Goal: Information Seeking & Learning: Learn about a topic

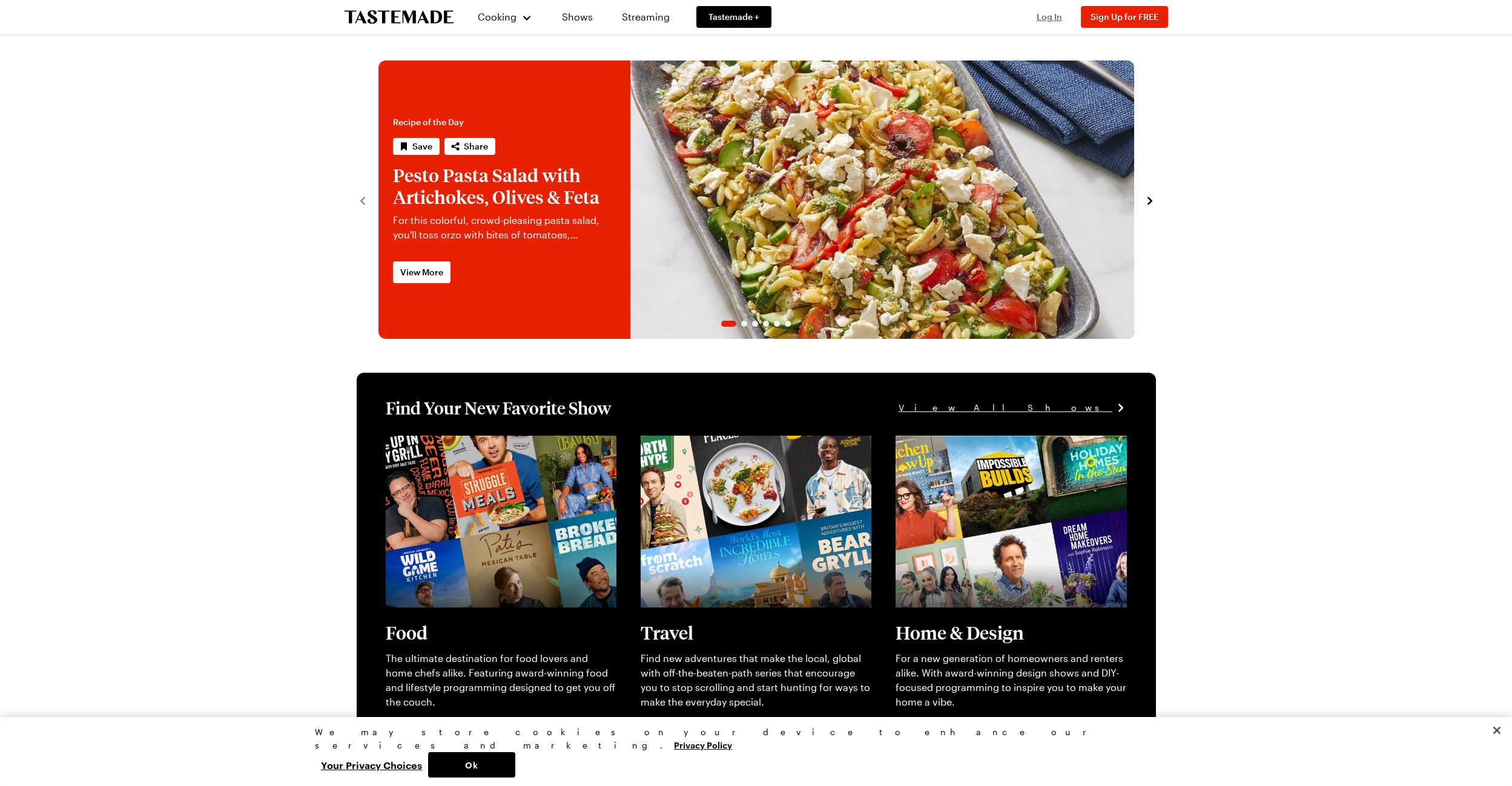
click at [1045, 13] on span "Log In" at bounding box center [1049, 16] width 26 height 10
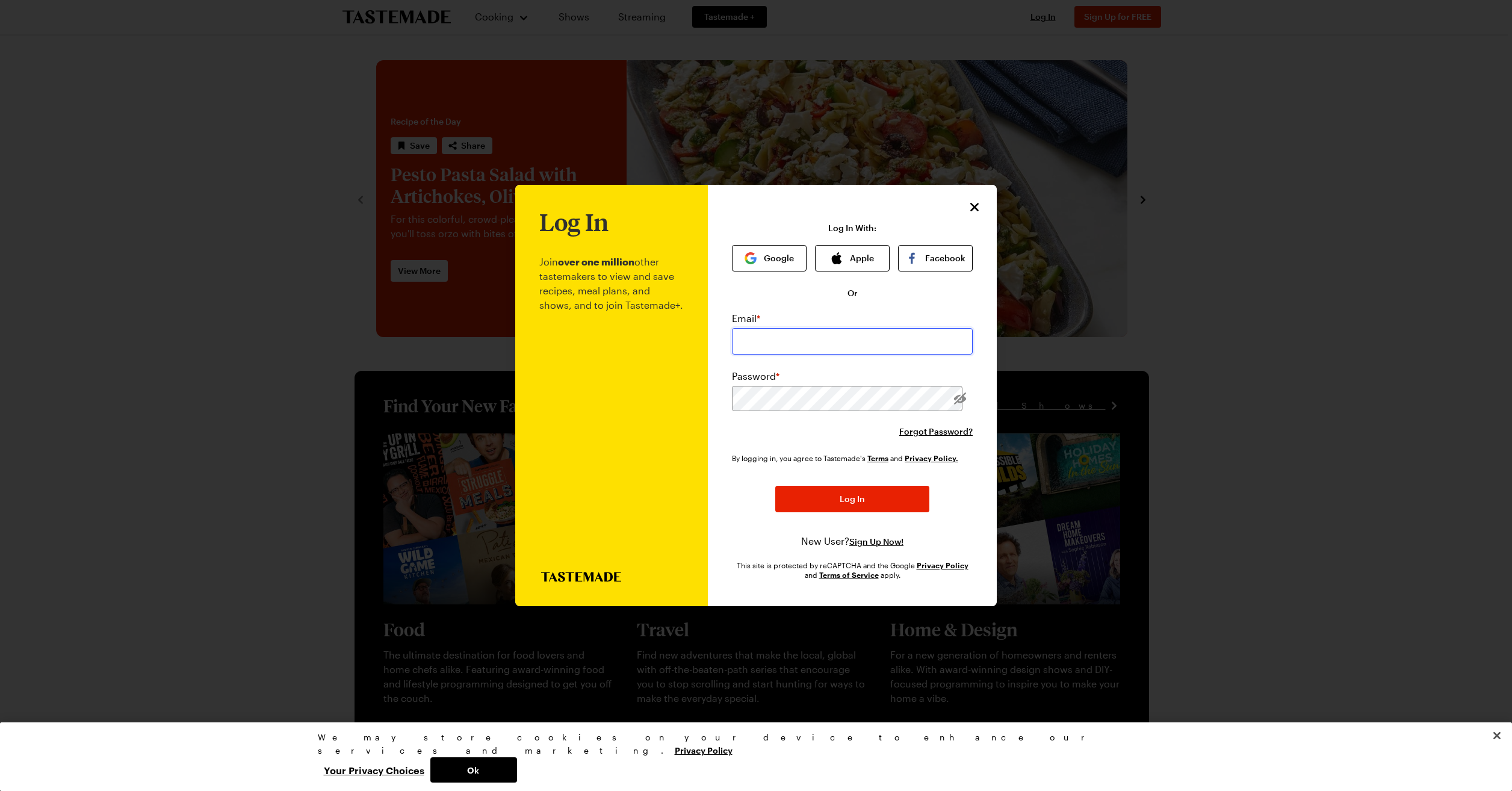
click at [867, 344] on input "email" at bounding box center [852, 341] width 241 height 26
type input "[PERSON_NAME][EMAIL_ADDRESS][PERSON_NAME][DOMAIN_NAME]"
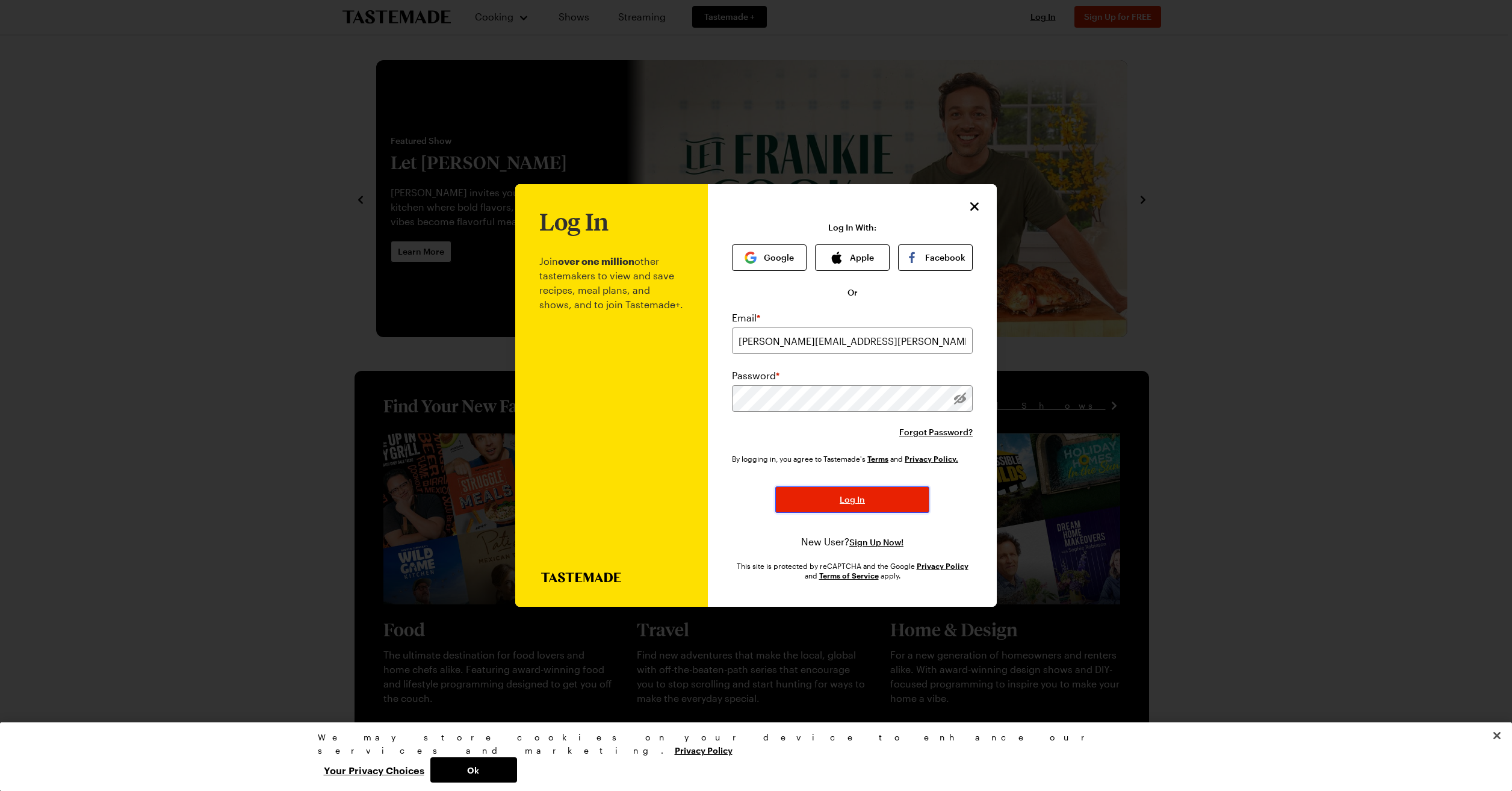
click at [857, 496] on span "Log In" at bounding box center [852, 499] width 26 height 12
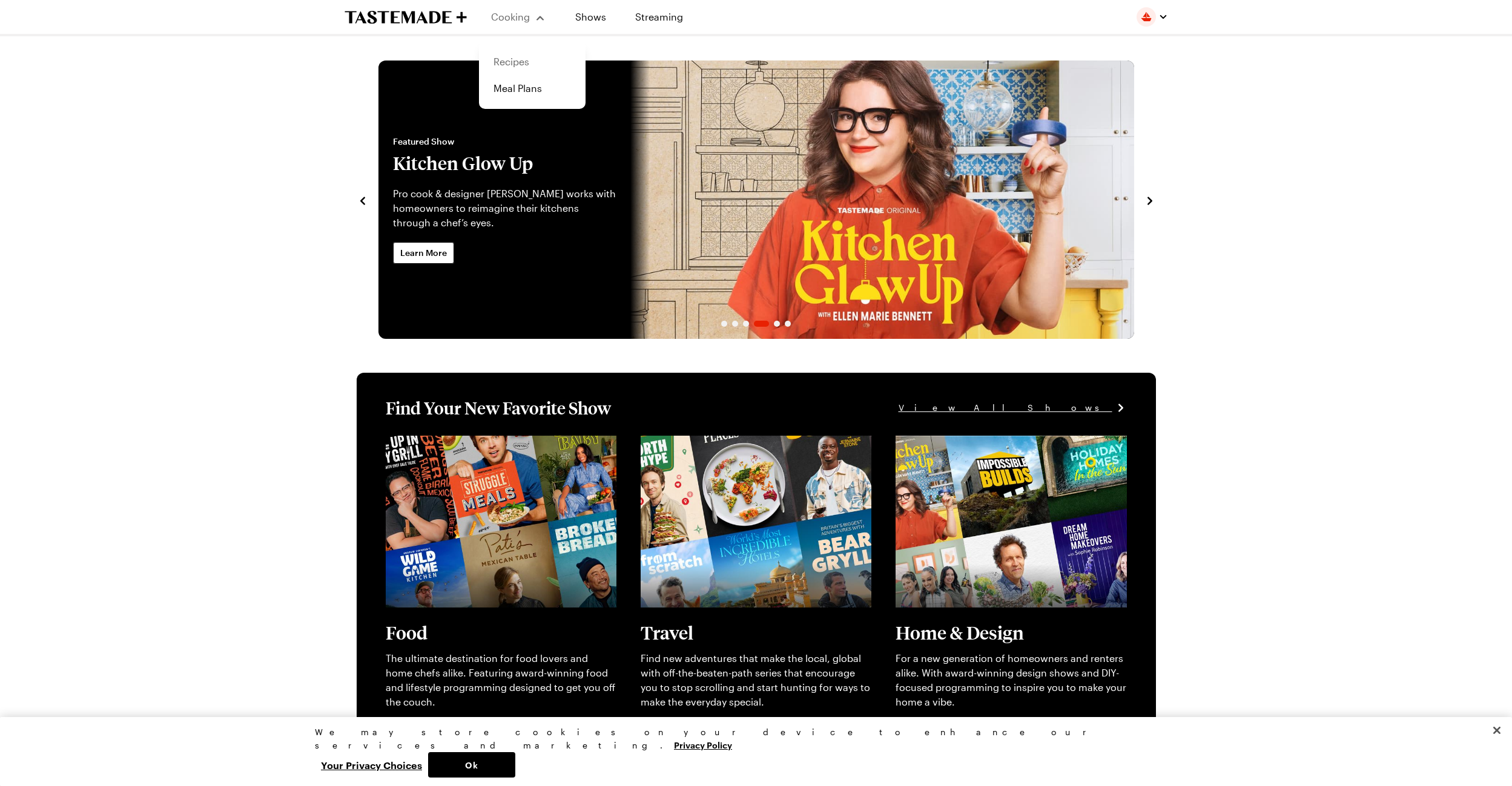
click at [524, 54] on link "Recipes" at bounding box center [532, 61] width 92 height 26
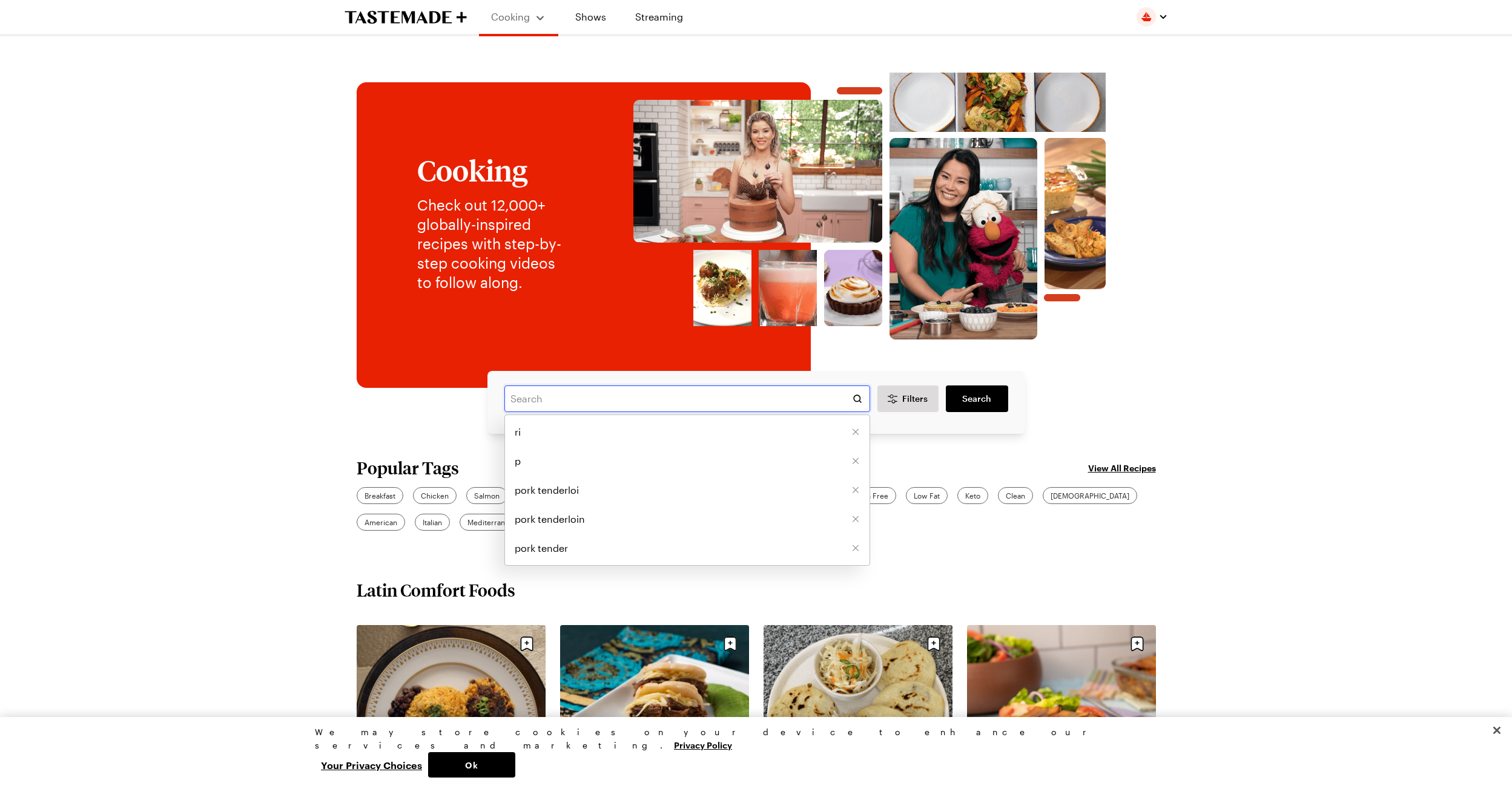
click at [641, 399] on input "text" at bounding box center [687, 398] width 366 height 26
type input "spinach salad"
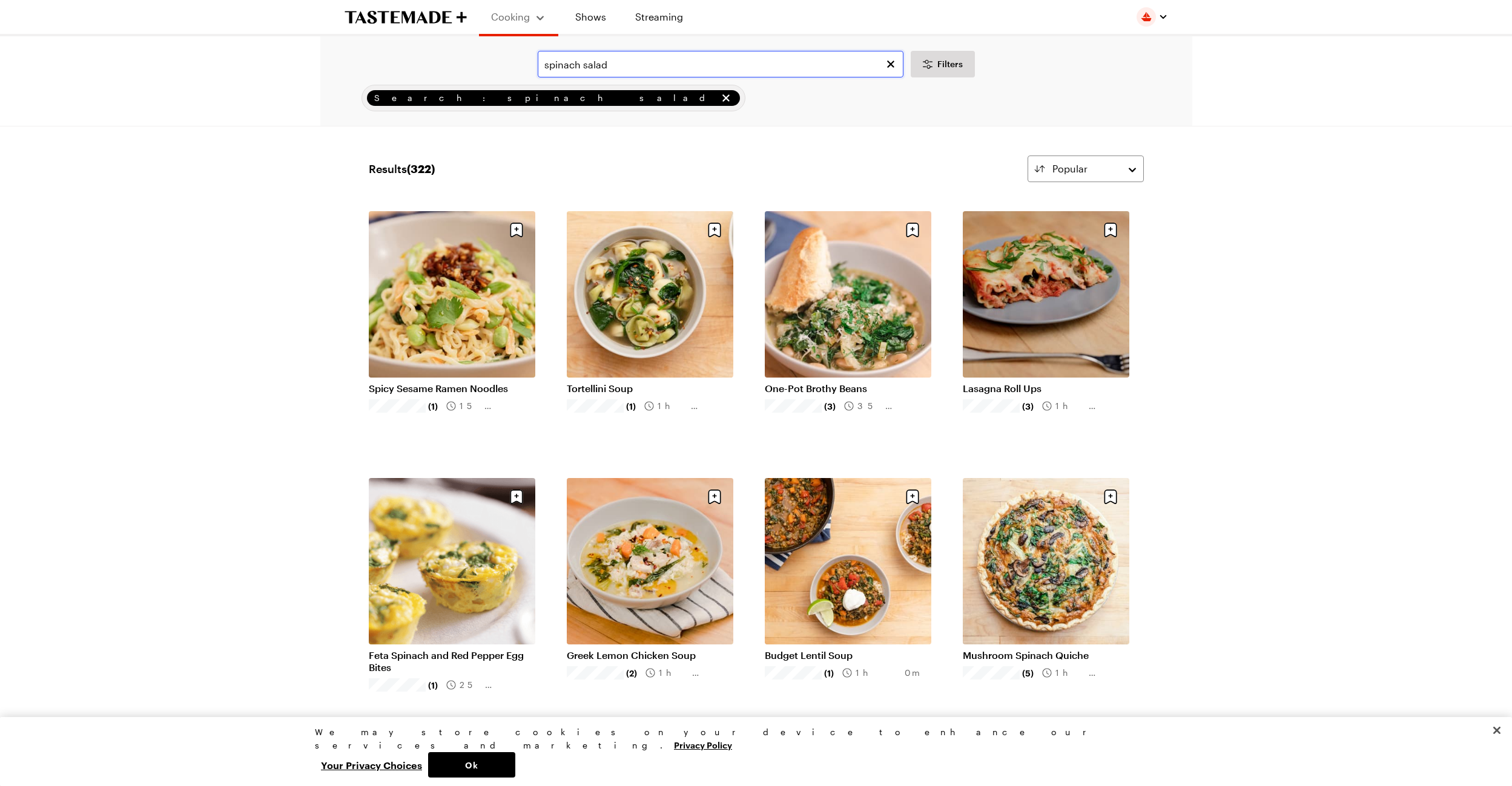
click at [645, 62] on input "spinach salad" at bounding box center [721, 63] width 366 height 26
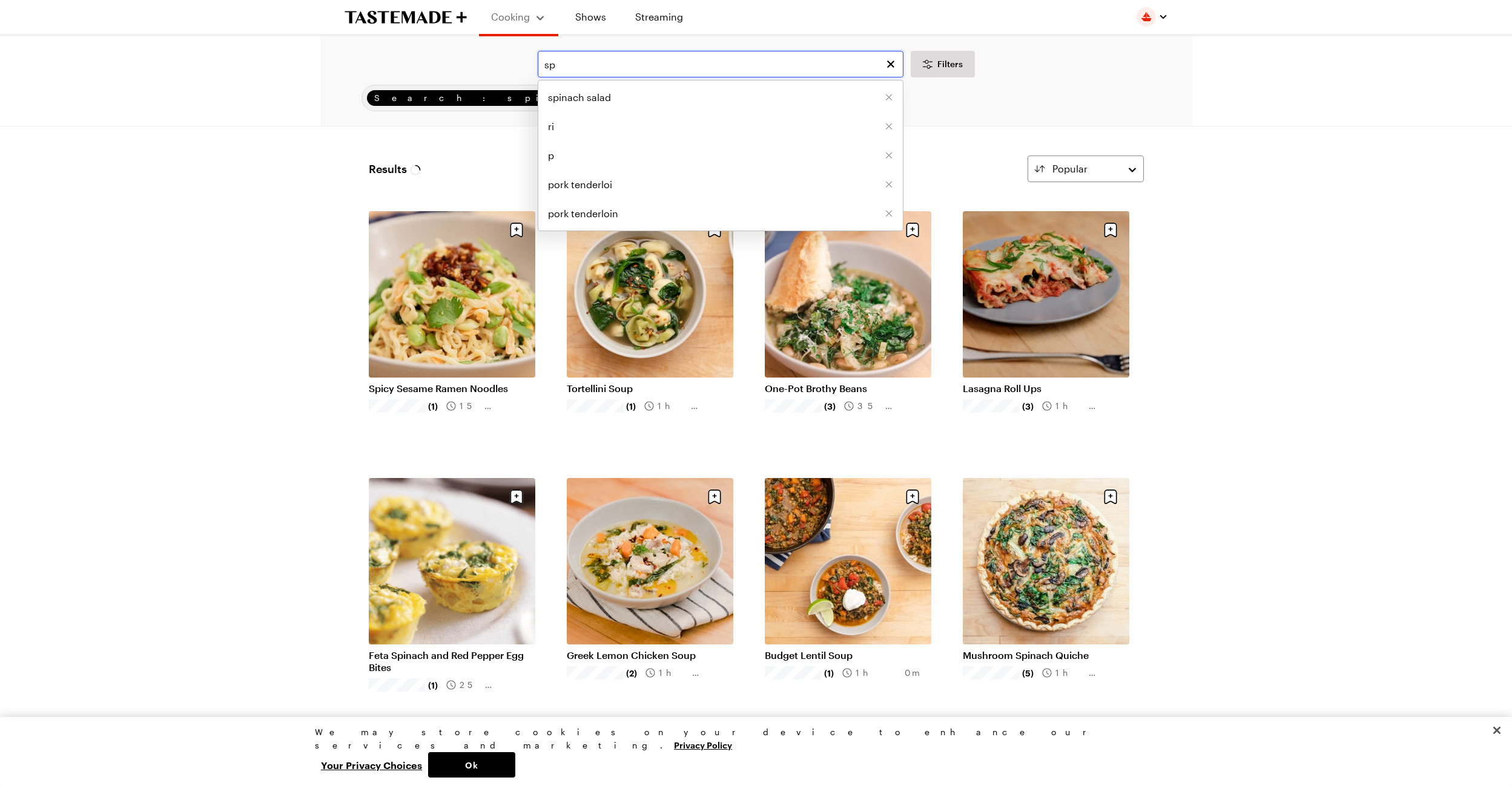
type input "s"
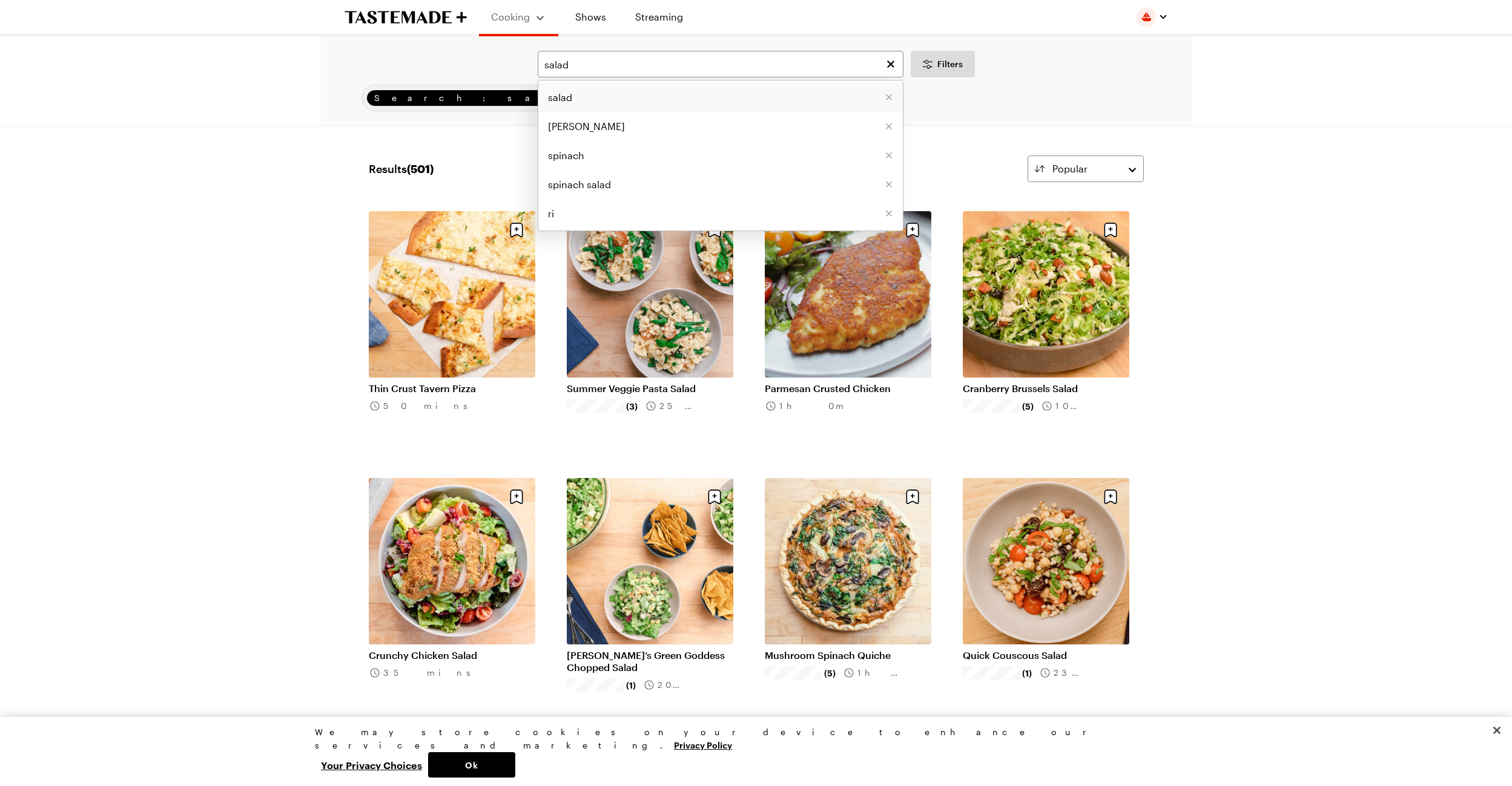
click at [596, 95] on li "salad" at bounding box center [720, 97] width 365 height 29
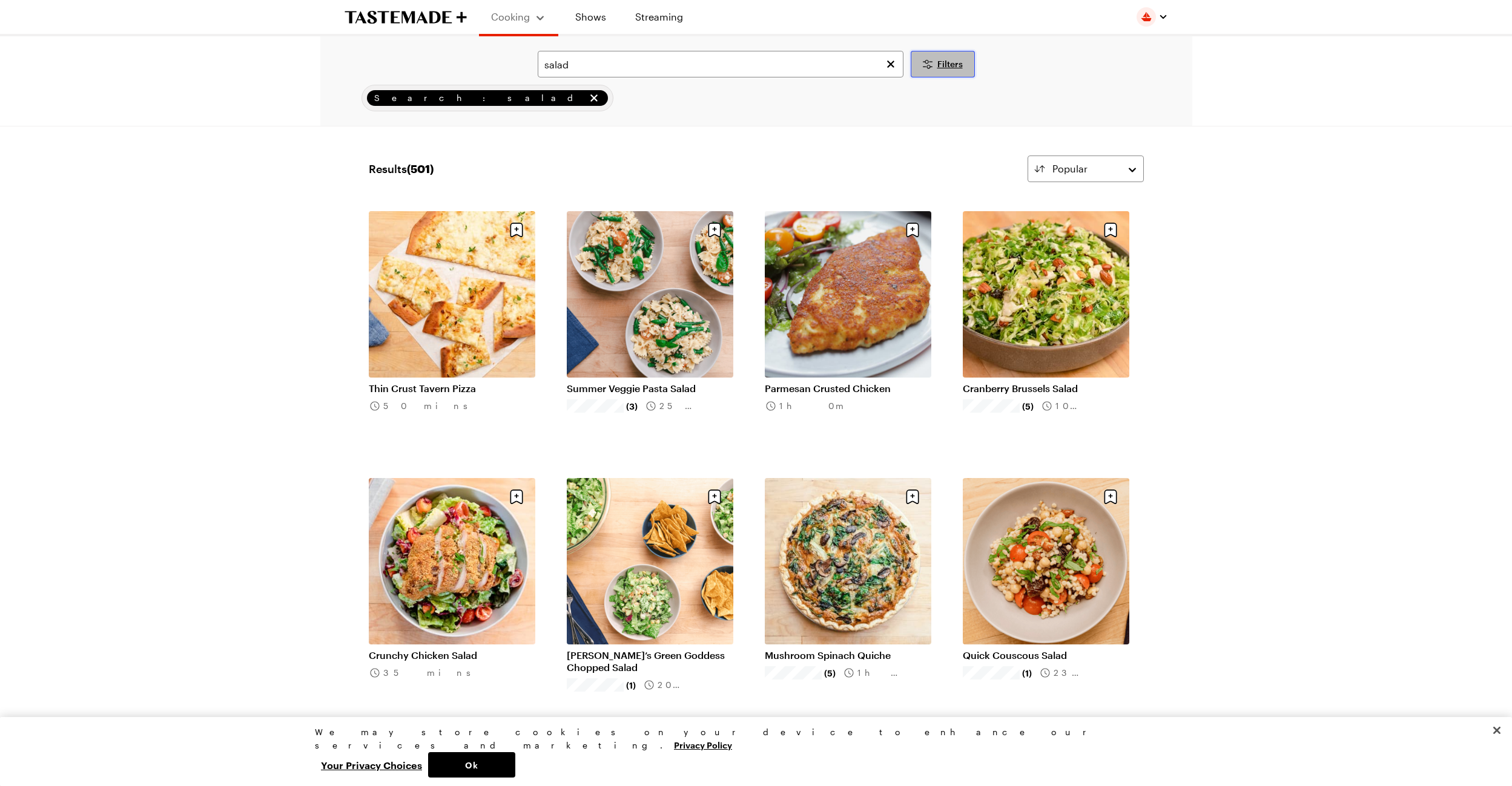
click at [956, 58] on span "Filters" at bounding box center [950, 63] width 26 height 12
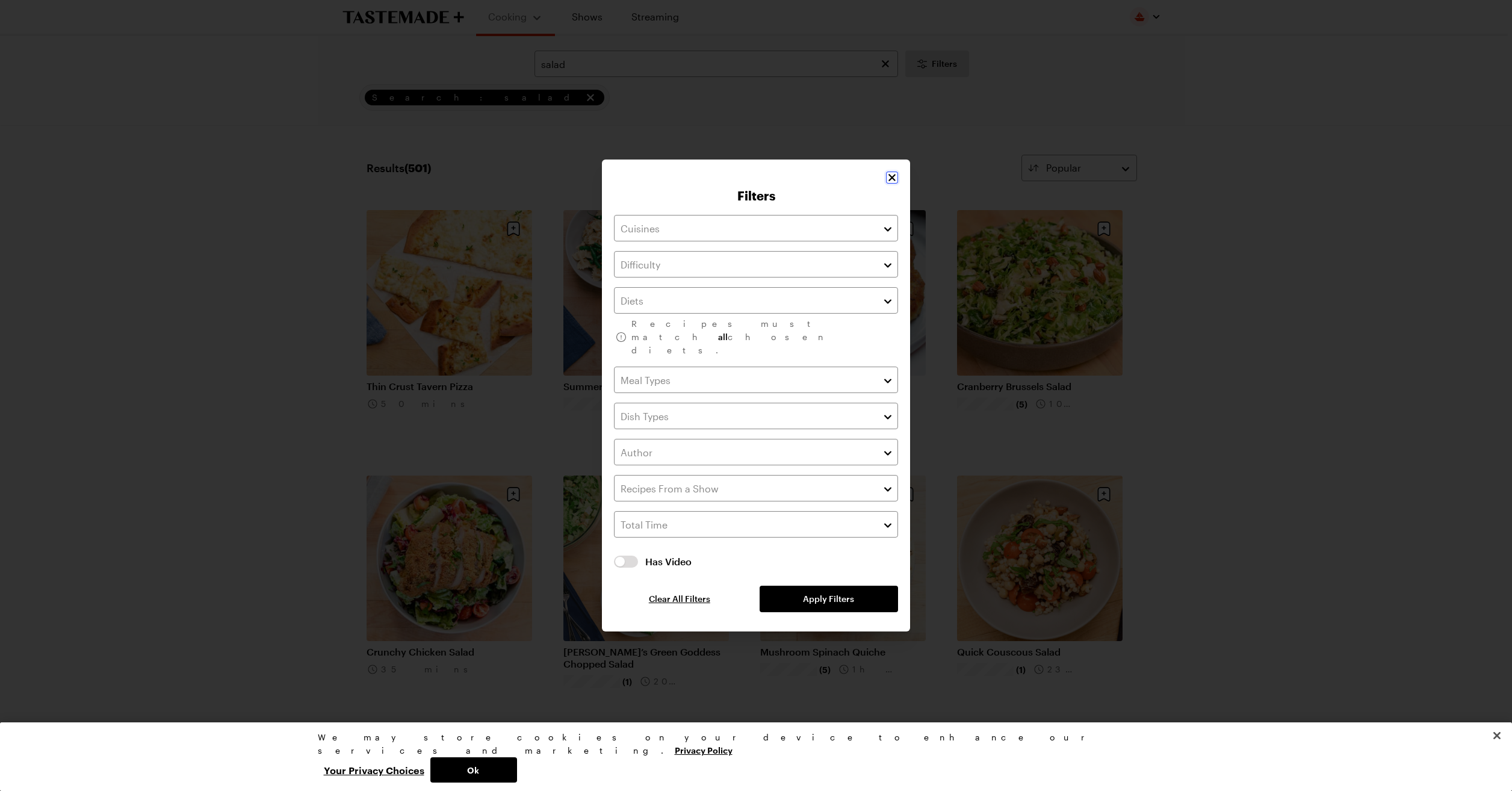
click at [891, 183] on icon "Close" at bounding box center [892, 177] width 12 height 12
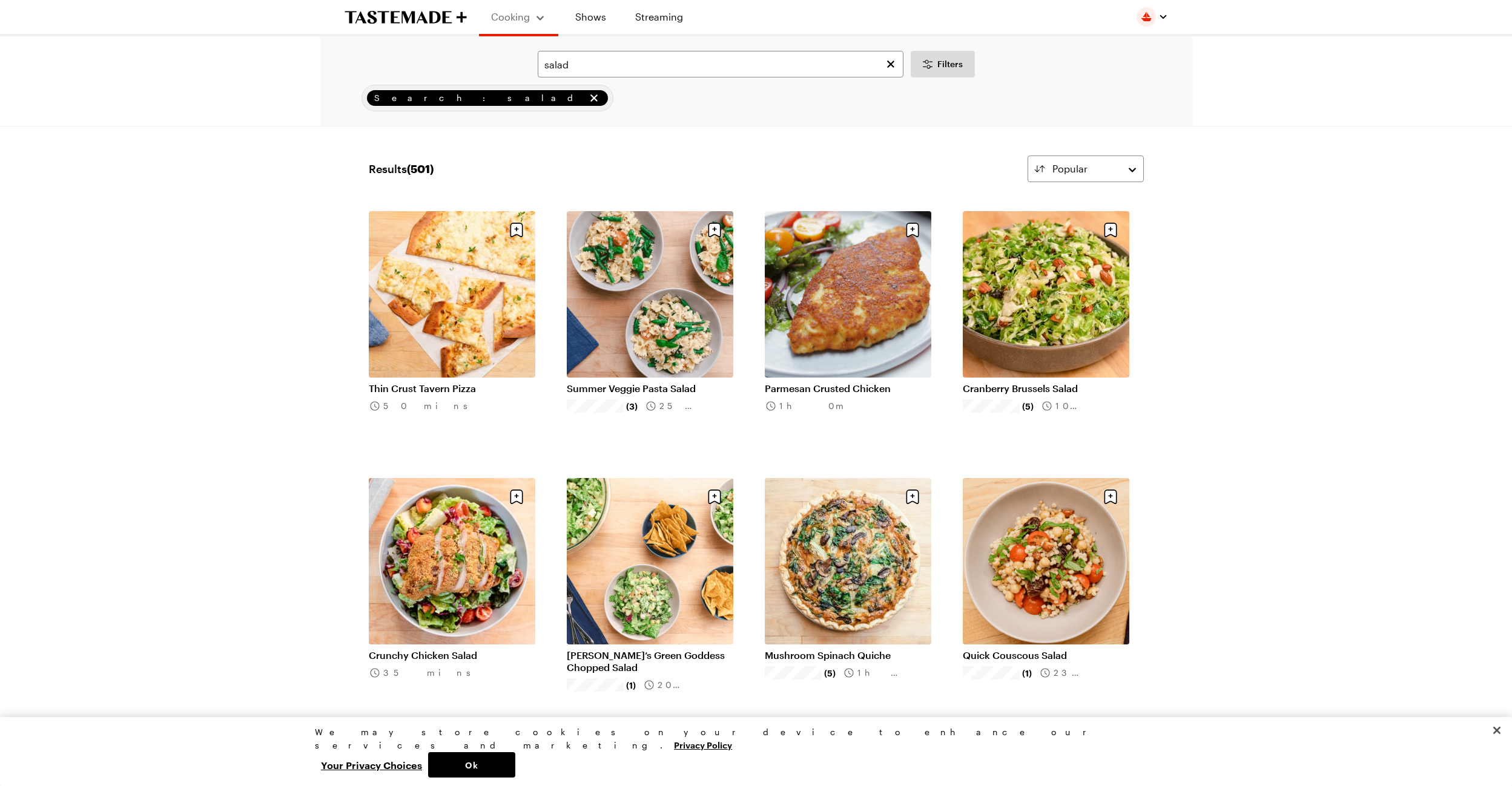
click at [597, 106] on div "Search: salad" at bounding box center [756, 98] width 838 height 26
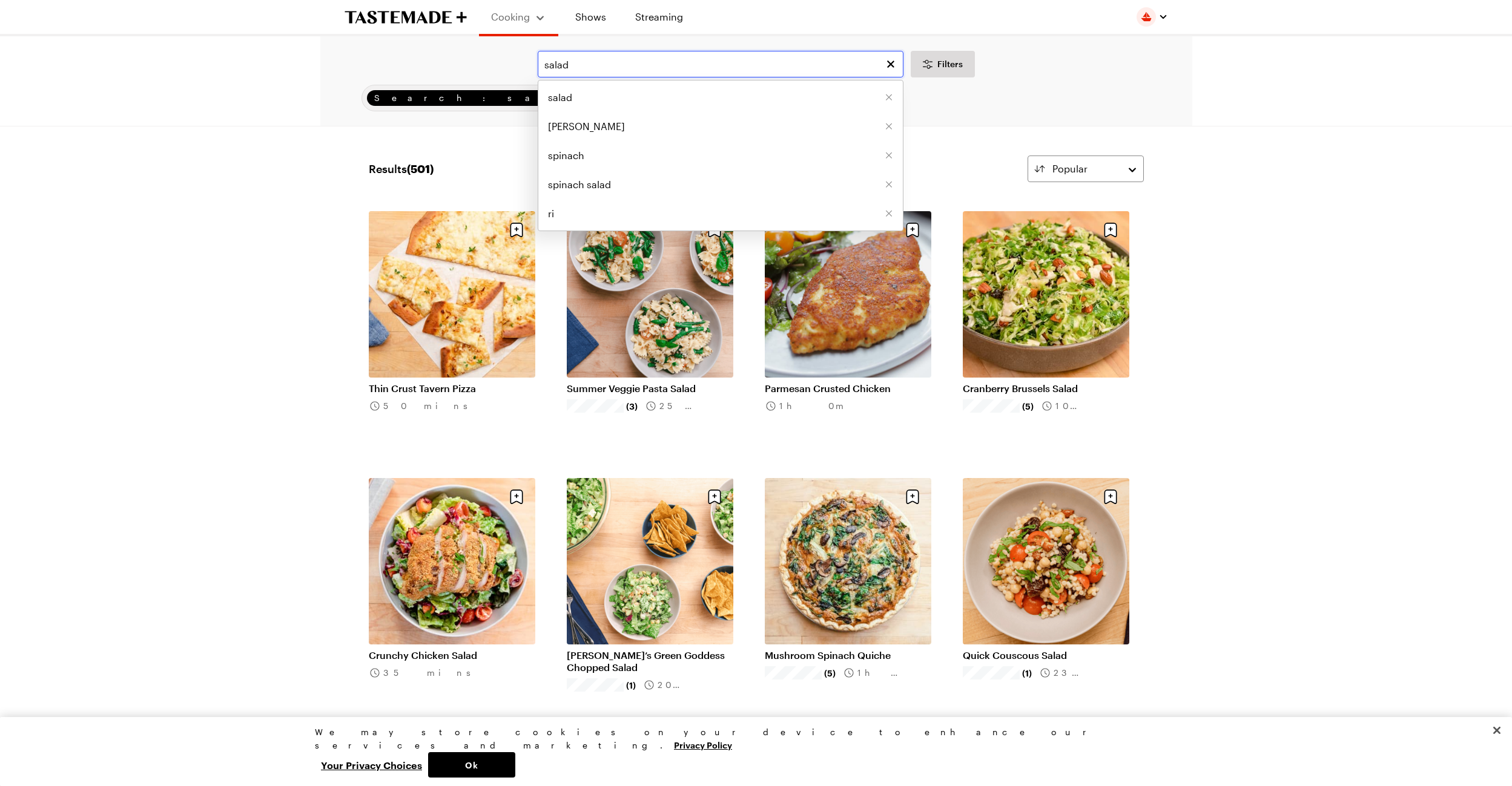
click at [691, 66] on input "salad" at bounding box center [721, 63] width 366 height 26
type input "salad dressing"
